Goal: Find contact information: Find contact information

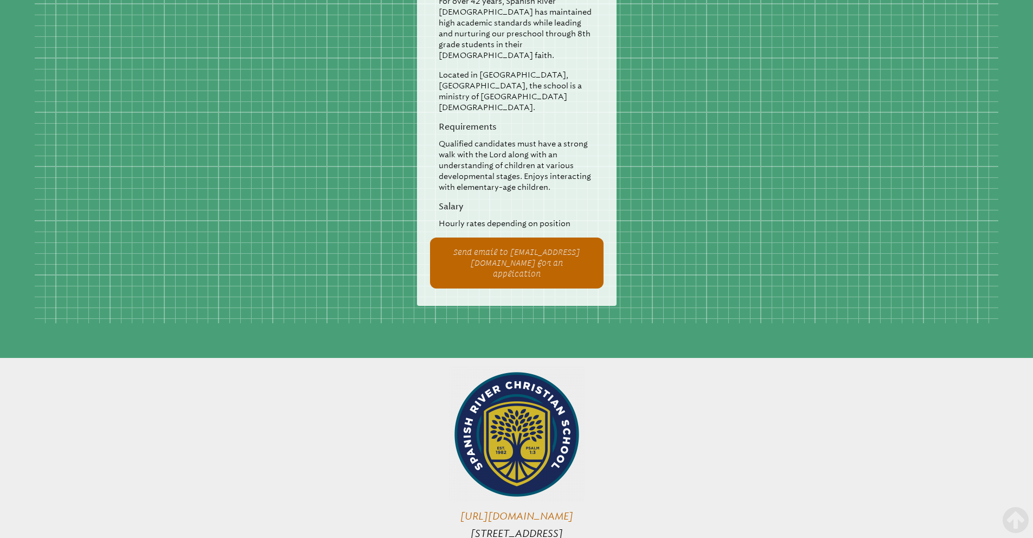
scroll to position [2127, 0]
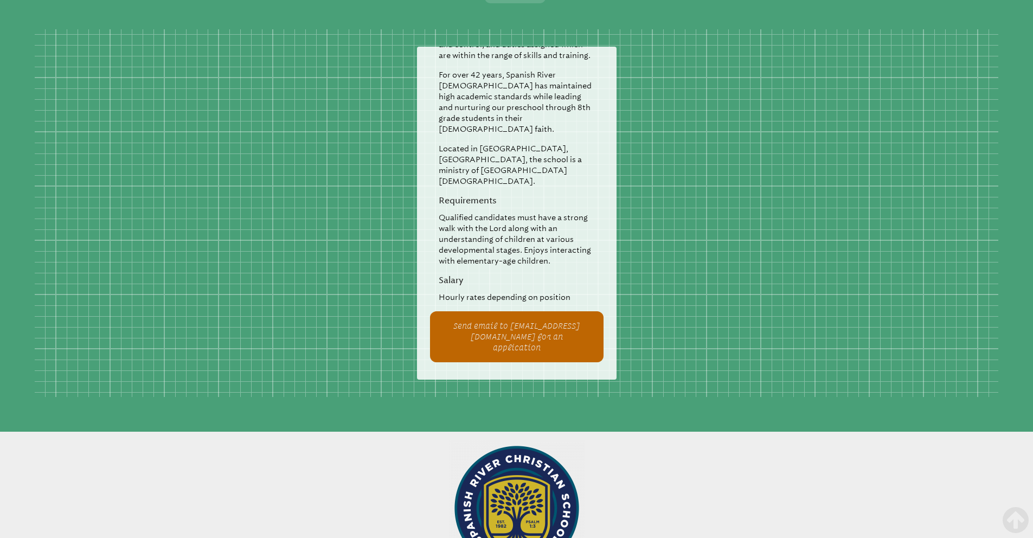
click at [542, 320] on p "Send email to [EMAIL_ADDRESS][DOMAIN_NAME] for an application" at bounding box center [516, 336] width 139 height 33
drag, startPoint x: 452, startPoint y: 254, endPoint x: 547, endPoint y: 255, distance: 94.9
click at [547, 320] on p "Send email to [EMAIL_ADDRESS][DOMAIN_NAME] for an application" at bounding box center [516, 336] width 139 height 33
copy p "[EMAIL_ADDRESS][DOMAIN_NAME]"
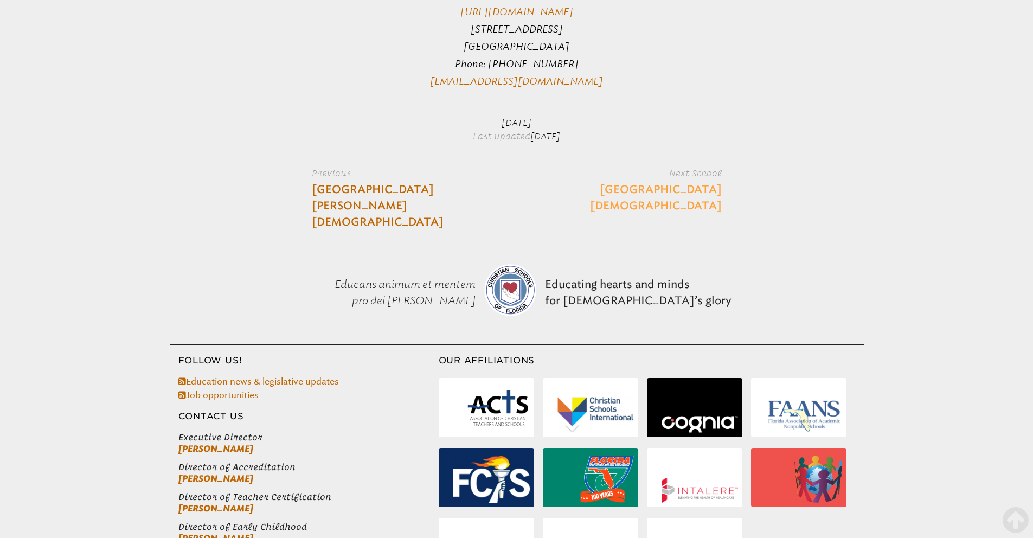
scroll to position [2706, 0]
click at [242, 389] on link "Job opportunities" at bounding box center [218, 394] width 80 height 10
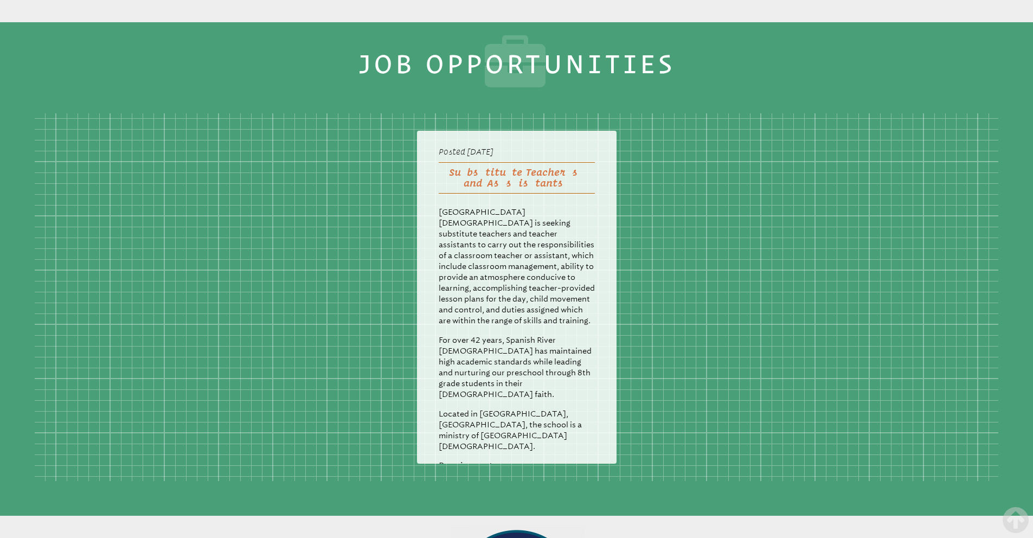
scroll to position [181, 0]
